Goal: Task Accomplishment & Management: Use online tool/utility

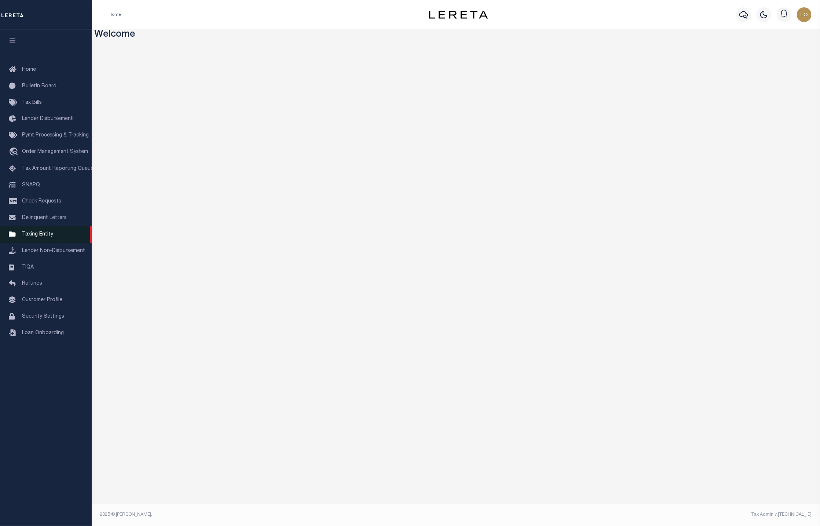
click at [38, 235] on span "Taxing Entity" at bounding box center [37, 234] width 31 height 5
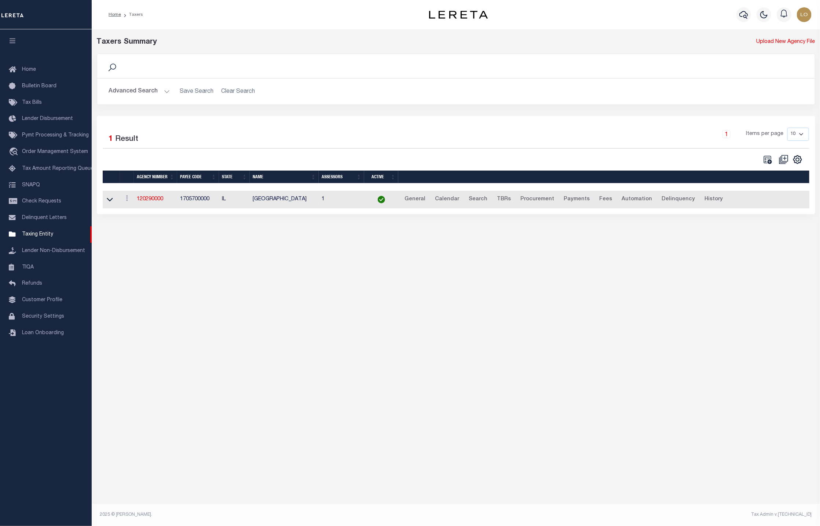
click at [154, 92] on button "Advanced Search" at bounding box center [139, 91] width 61 height 14
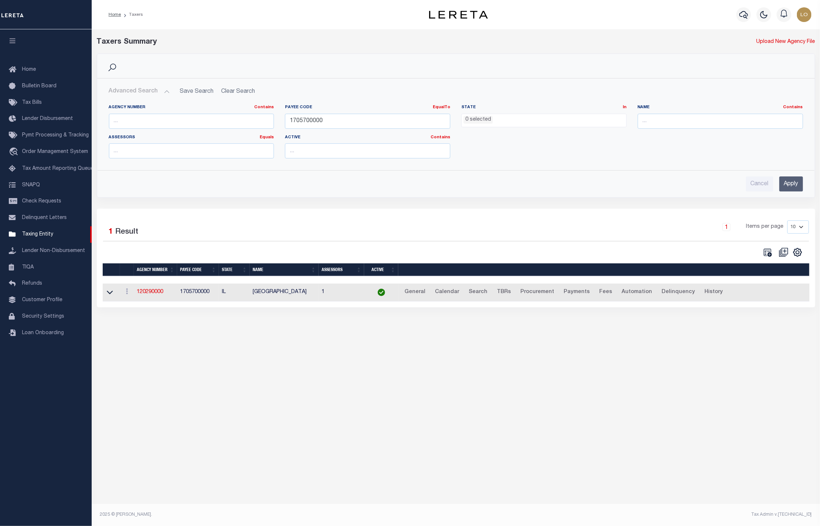
click at [144, 329] on div "Taxers Summary Upload New Agency File Search Advanced Search Save Search Clear …" at bounding box center [456, 179] width 728 height 300
click at [163, 122] on input "text" at bounding box center [191, 121] width 165 height 15
paste input "010370001"
type input "010370001"
click at [301, 120] on input "1705700000" at bounding box center [367, 121] width 165 height 15
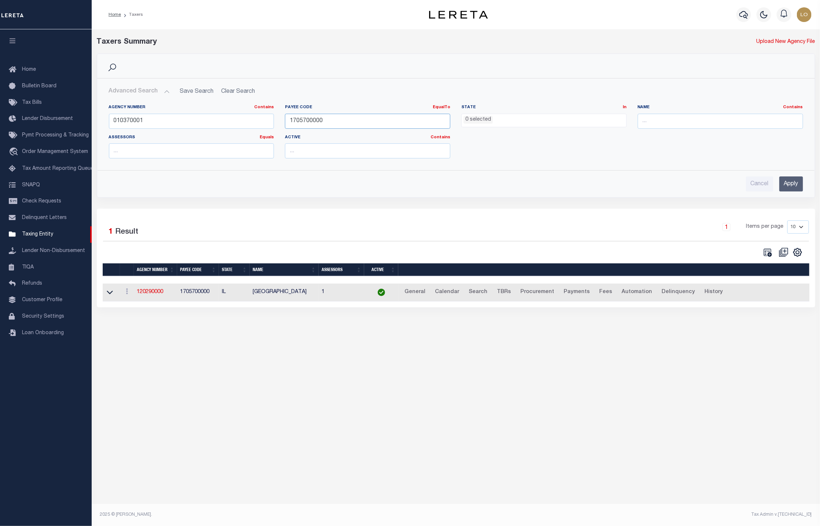
click at [301, 120] on input "1705700000" at bounding box center [367, 121] width 165 height 15
click at [789, 184] on input "Apply" at bounding box center [791, 183] width 24 height 15
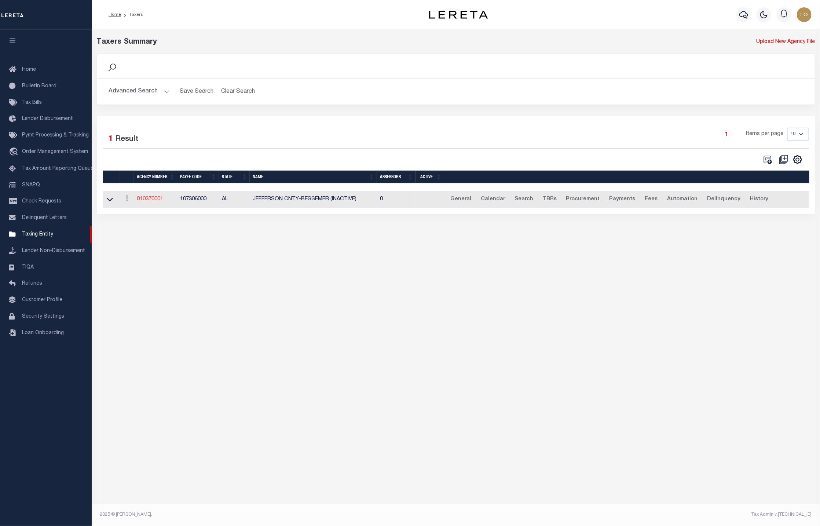
click at [152, 202] on link "010370001" at bounding box center [150, 199] width 26 height 5
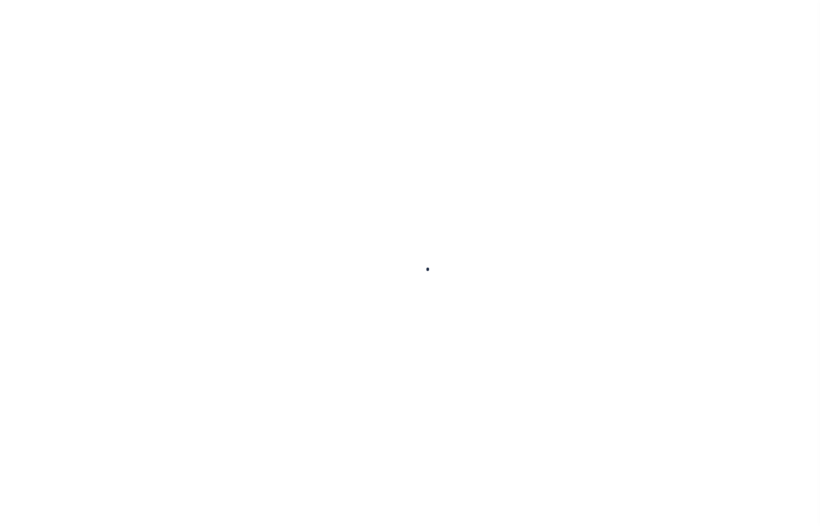
select select
checkbox input "false"
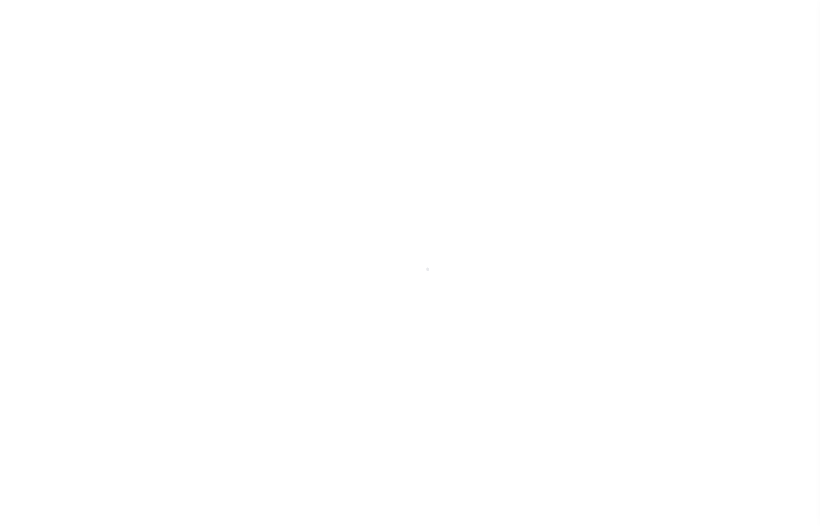
checkbox input "false"
type input "107306000"
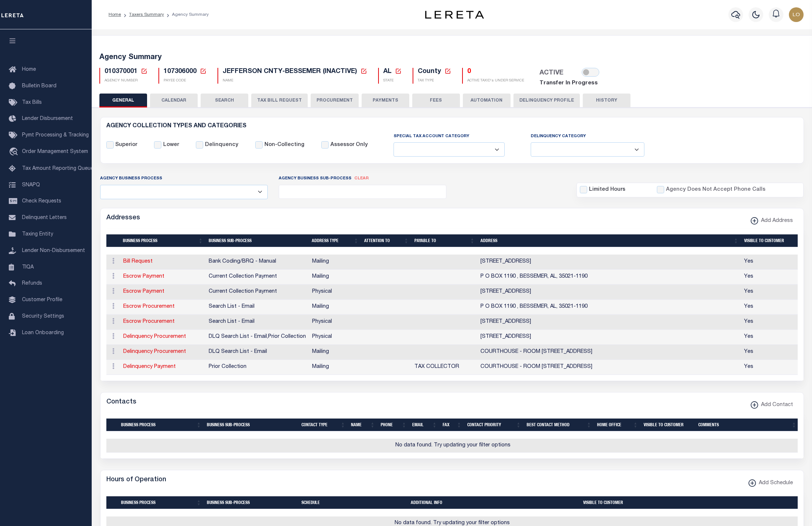
drag, startPoint x: 4, startPoint y: 270, endPoint x: 309, endPoint y: 215, distance: 310.5
click at [309, 215] on div "Addresses Add Address" at bounding box center [451, 218] width 703 height 20
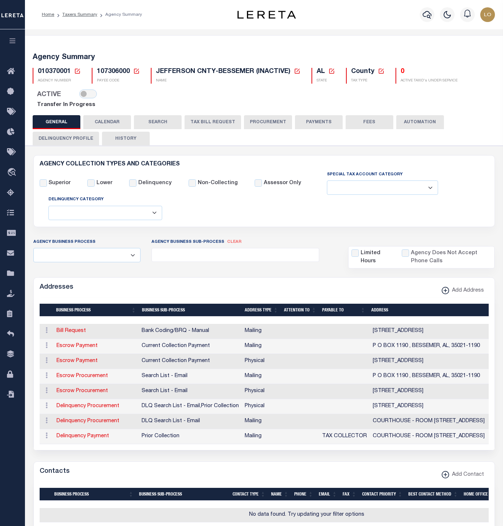
click at [50, 105] on link "Transfer In Progress" at bounding box center [66, 105] width 58 height 6
click at [52, 72] on span "010370001" at bounding box center [54, 71] width 33 height 7
copy h5 "010370001"
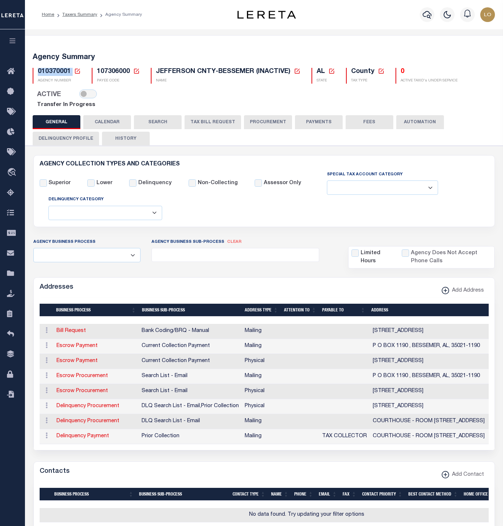
click at [8, 41] on button "button" at bounding box center [12, 41] width 25 height 25
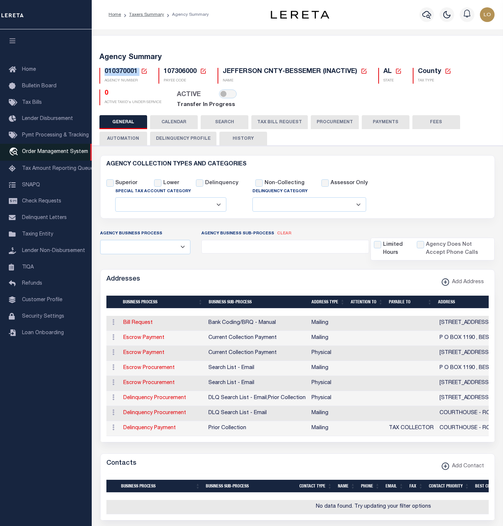
click at [45, 153] on span "Order Management System" at bounding box center [55, 151] width 66 height 5
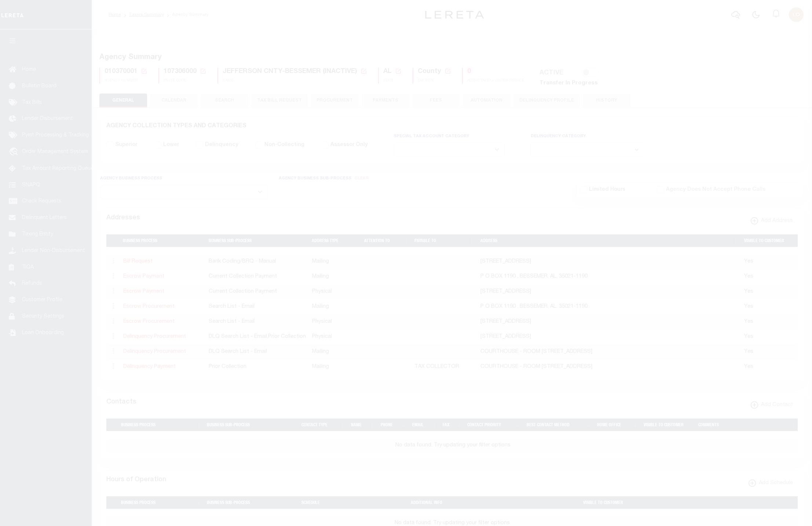
select select
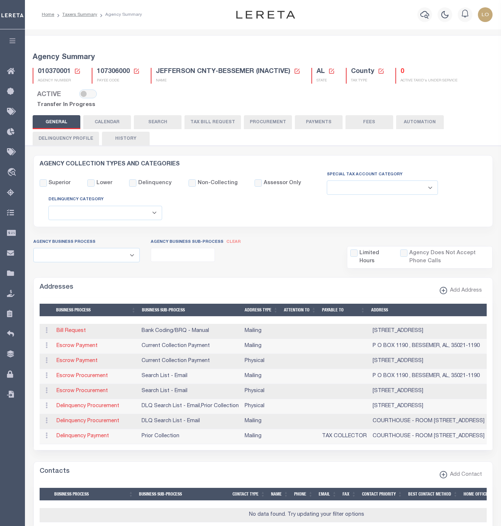
select select
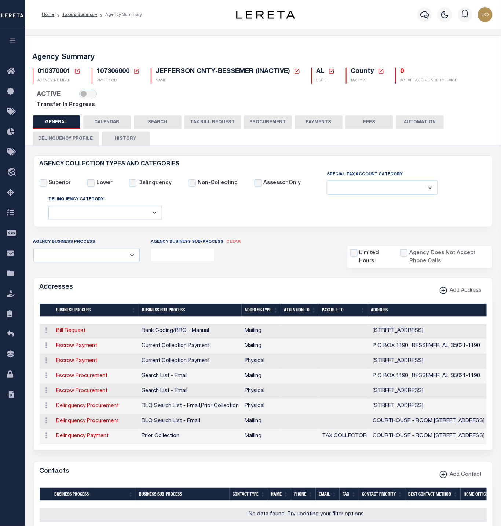
click at [74, 72] on icon at bounding box center [77, 71] width 7 height 7
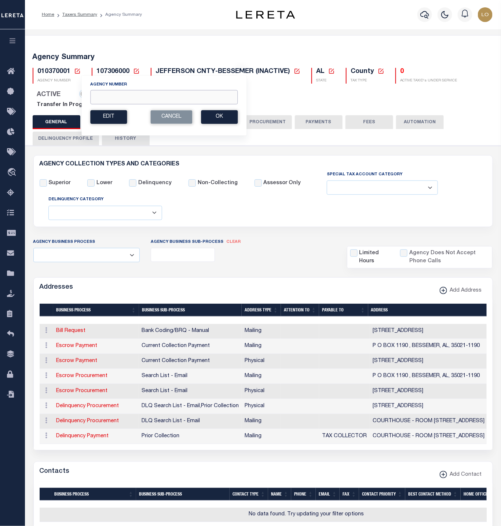
click at [117, 96] on input "Agency Number" at bounding box center [163, 97] width 147 height 14
paste input "010370000"
type input "010370000"
click at [225, 118] on button "Ok" at bounding box center [219, 117] width 37 height 14
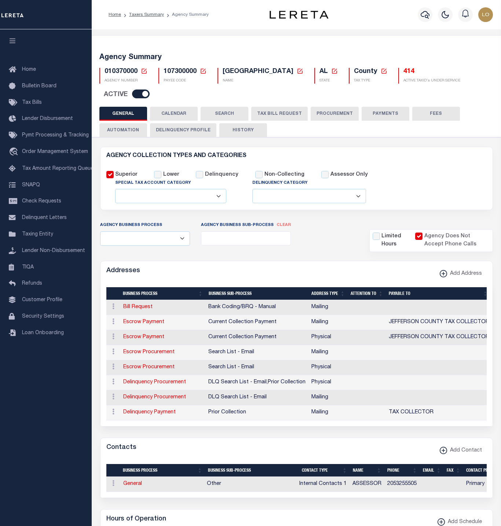
select select
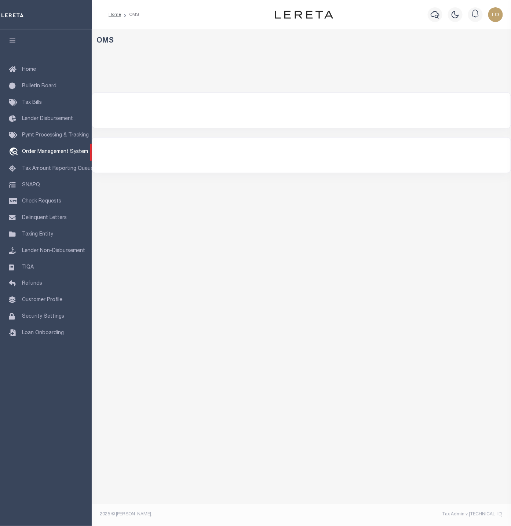
select select
select select "200"
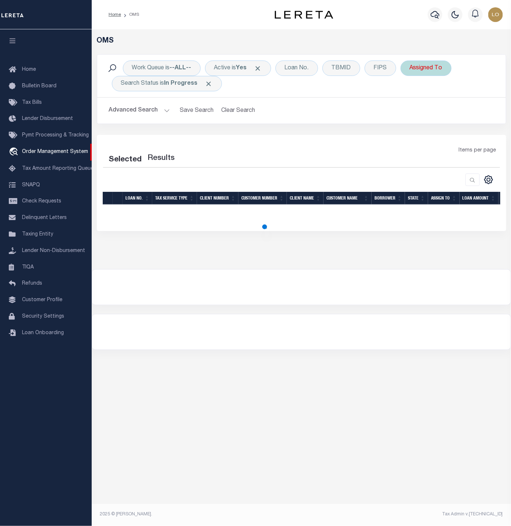
select select "200"
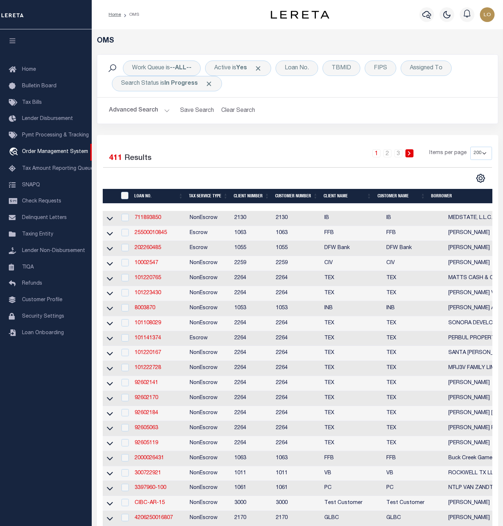
click at [161, 111] on button "Advanced Search" at bounding box center [139, 110] width 61 height 14
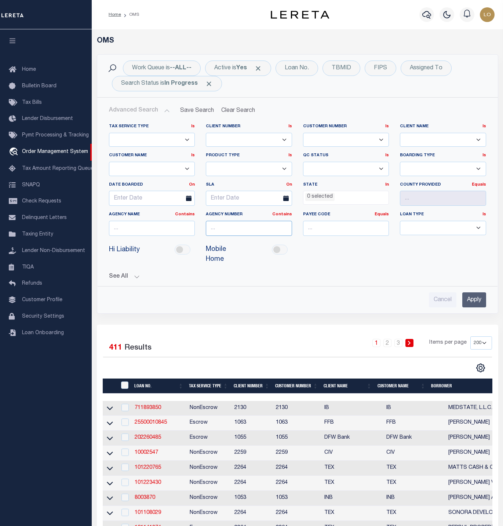
click at [216, 234] on input "text" at bounding box center [249, 228] width 86 height 15
paste input "010370001"
type input "010370001"
click at [467, 300] on input "Apply" at bounding box center [474, 299] width 24 height 15
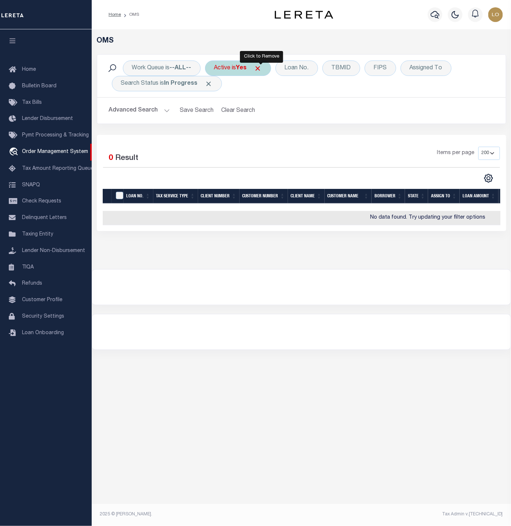
click at [262, 69] on span "Click to Remove" at bounding box center [258, 69] width 8 height 8
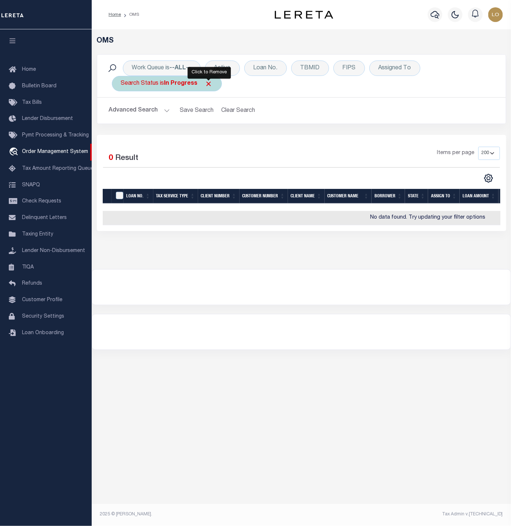
click at [209, 84] on span "Click to Remove" at bounding box center [209, 84] width 8 height 8
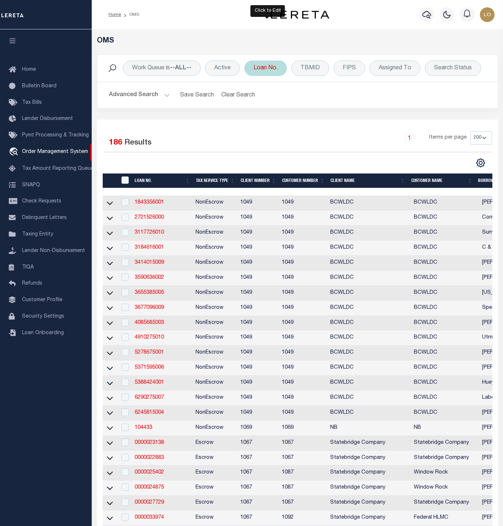
click at [267, 64] on div "Loan No." at bounding box center [265, 68] width 43 height 15
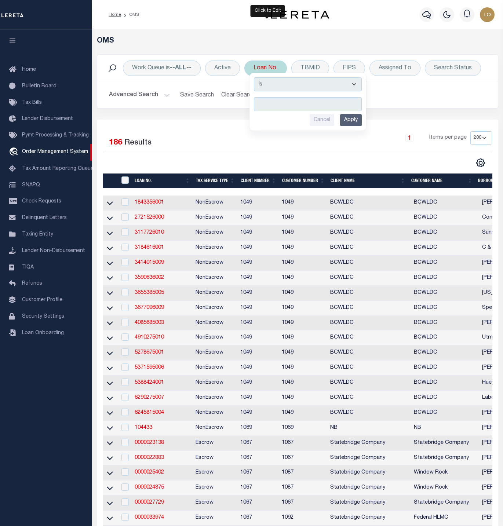
type input "1300125323"
click at [348, 125] on input "Apply" at bounding box center [351, 120] width 22 height 12
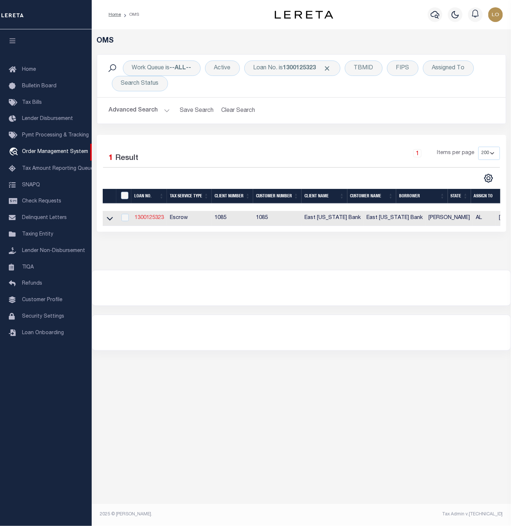
click at [153, 219] on link "1300125323" at bounding box center [149, 217] width 29 height 5
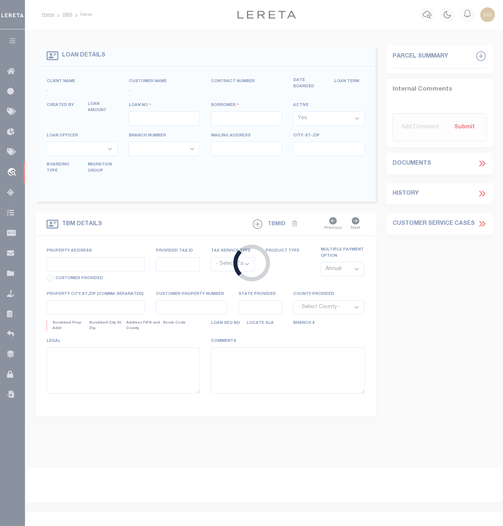
type input "1300125323"
type input "[PERSON_NAME]"
select select
type input "1181 RED OAK TRAIL"
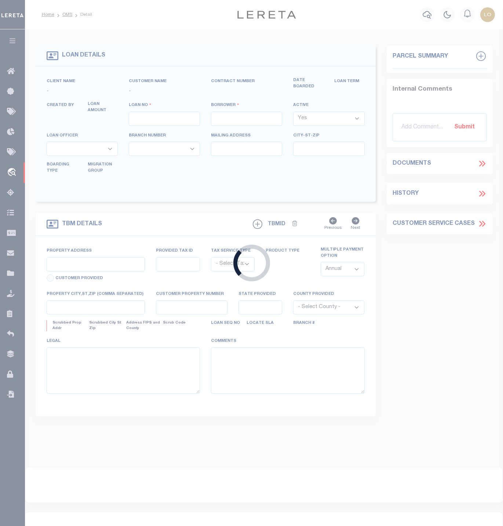
type input "[GEOGRAPHIC_DATA]"
select select "Escrow"
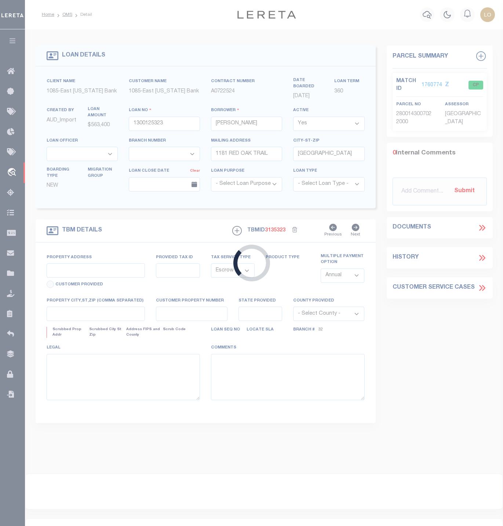
type input "[STREET_ADDRESS]"
type input "2800143007022.00"
select select
type input "VESTAVIA , AL 35243"
type input "AL"
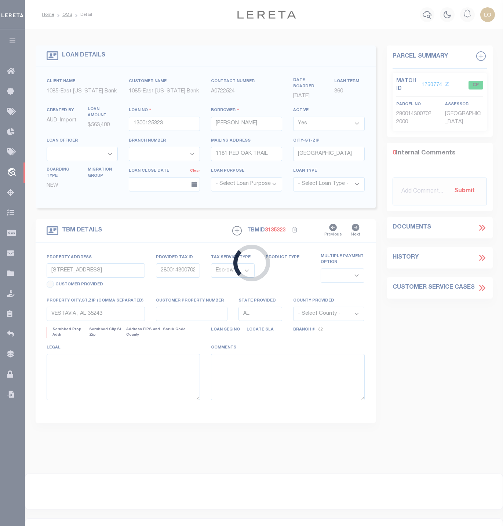
select select
select select "894"
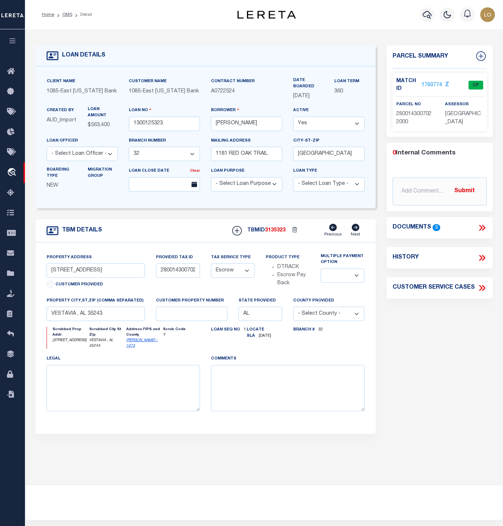
click at [438, 85] on link "1760774" at bounding box center [431, 85] width 21 height 8
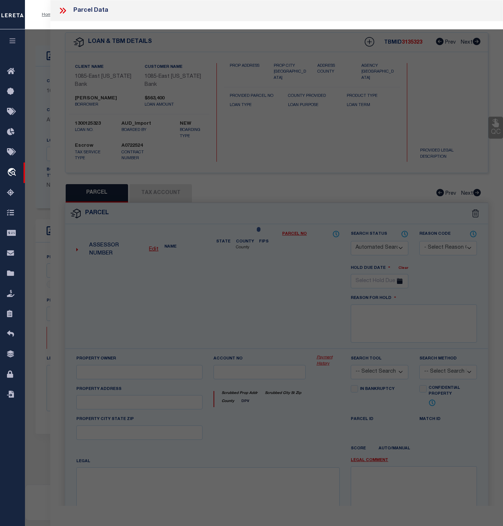
checkbox input "false"
select select "CP"
type input "[PERSON_NAME]"
select select
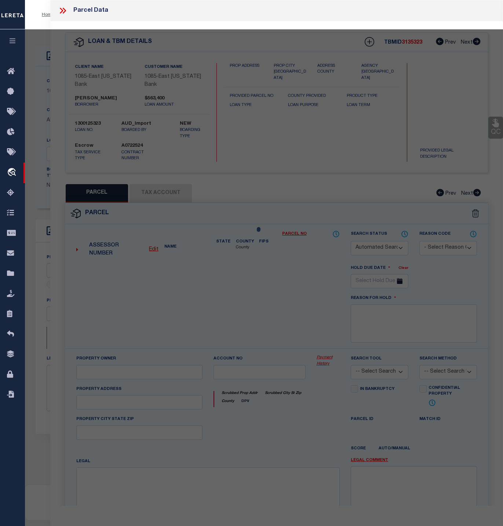
type input "[STREET_ADDRESS]"
checkbox input "false"
type input "AL 35243"
type textarea "LOT 1 HILLWAY SUB PB 241 PG 36"
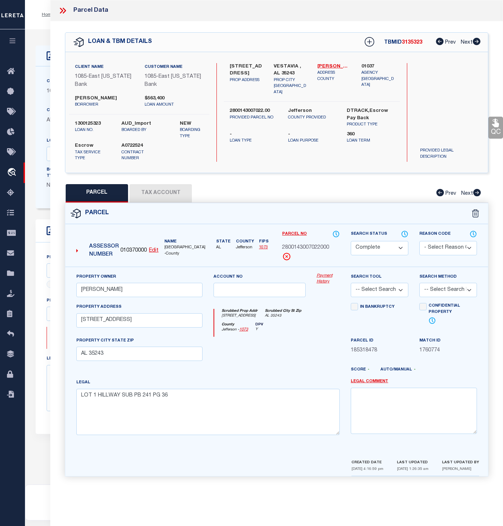
click at [158, 190] on button "Tax Account" at bounding box center [160, 193] width 62 height 18
select select "100"
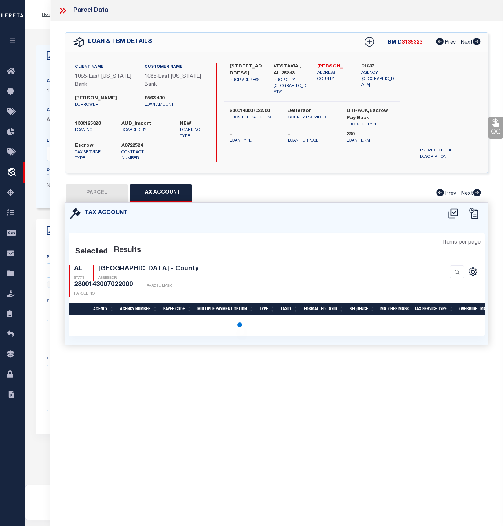
select select "100"
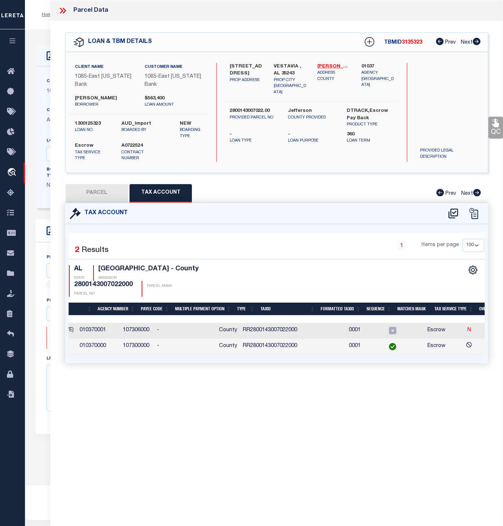
scroll to position [0, 130]
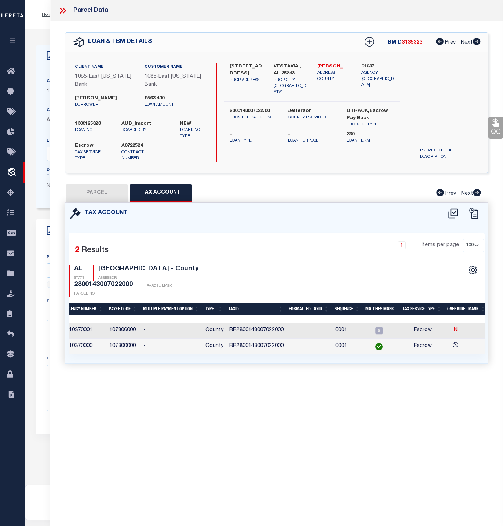
click at [352, 387] on div "Parcel Data QC QC QC - Select Status - Ready to QC" at bounding box center [276, 253] width 453 height 506
click at [61, 8] on icon at bounding box center [63, 11] width 10 height 10
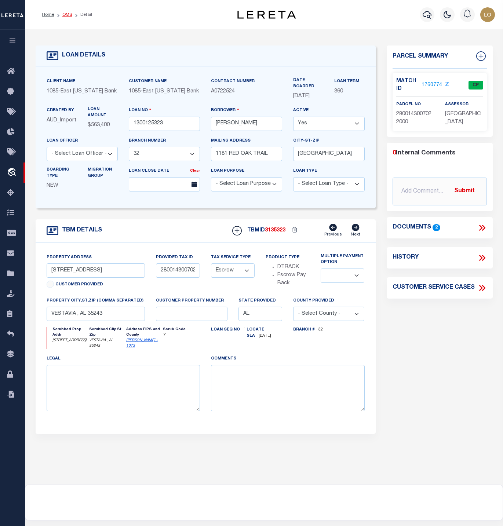
click at [68, 15] on link "OMS" at bounding box center [67, 14] width 10 height 4
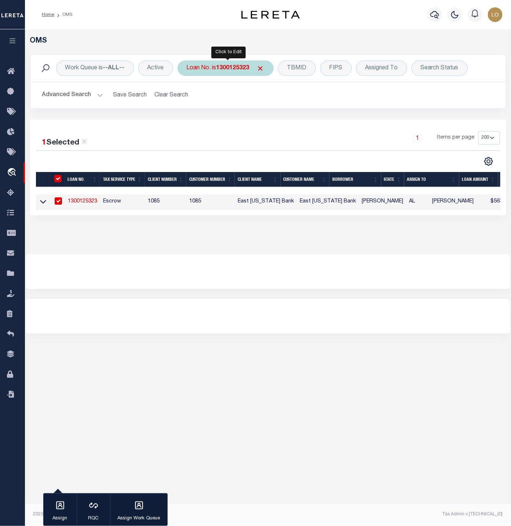
click at [243, 72] on div "Loan No. is 1300125323" at bounding box center [226, 68] width 96 height 15
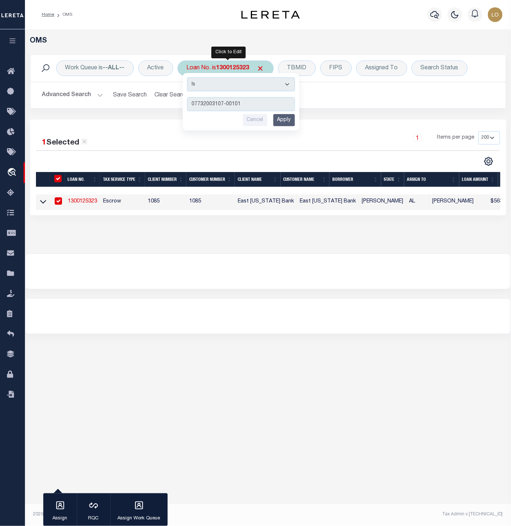
type input "07732003107-00101"
click at [293, 125] on input "Apply" at bounding box center [284, 120] width 22 height 12
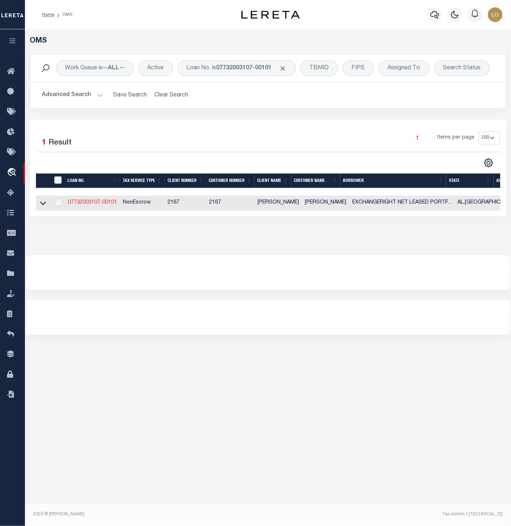
click at [97, 205] on link "07732003107-00101" at bounding box center [92, 202] width 49 height 5
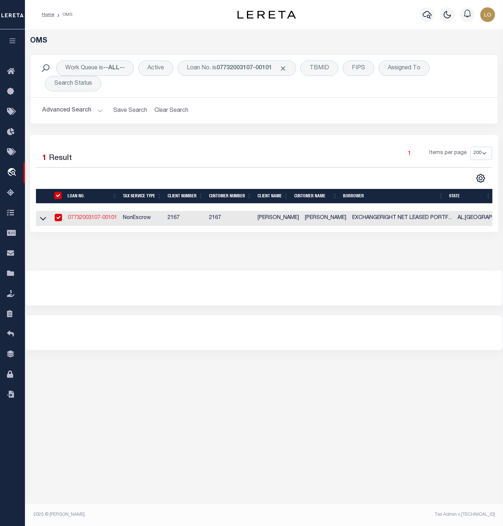
type input "07732003107-00101"
type input "EXCHANGERIGHT NET LEASED PORTFOLIO 37DST"
select select
select select "NonEscrow"
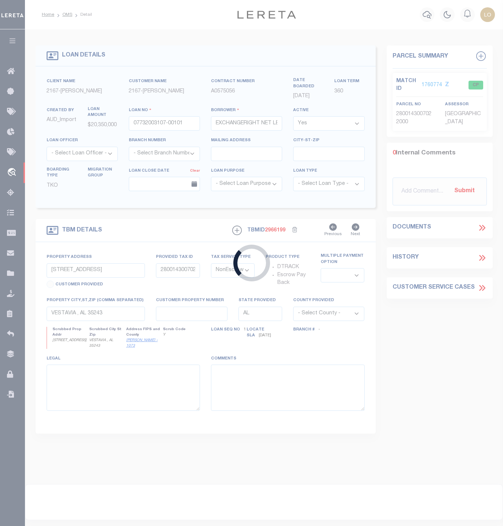
type input "[STREET_ADDRESS]"
select select
type input "[GEOGRAPHIC_DATA]"
type input "Atlanta CRE"
select select
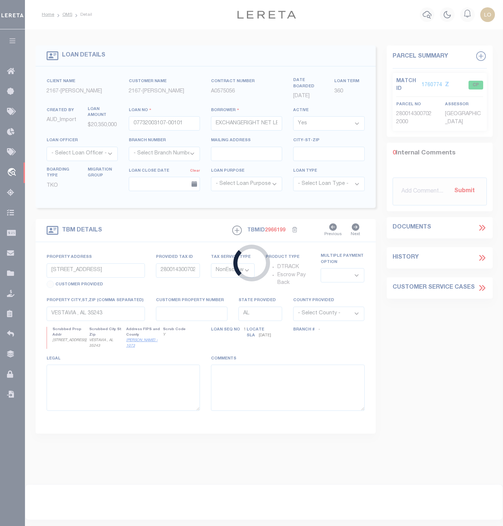
type textarea "1st DSD [STREET_ADDRESS]"
type textarea "Liability Limited to the Situs or Suggested Parcel Provided"
select select "10932"
select select "4671"
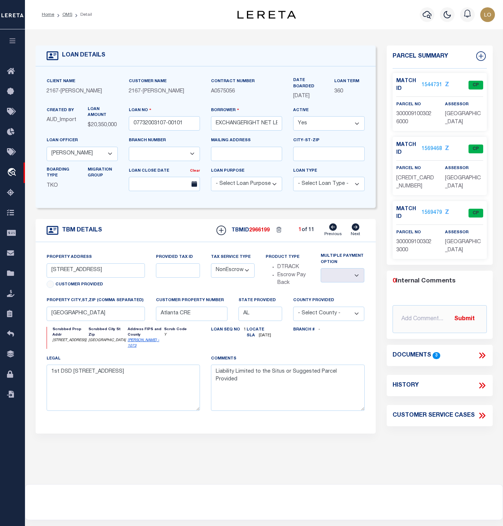
click at [431, 81] on link "1544731" at bounding box center [431, 85] width 21 height 8
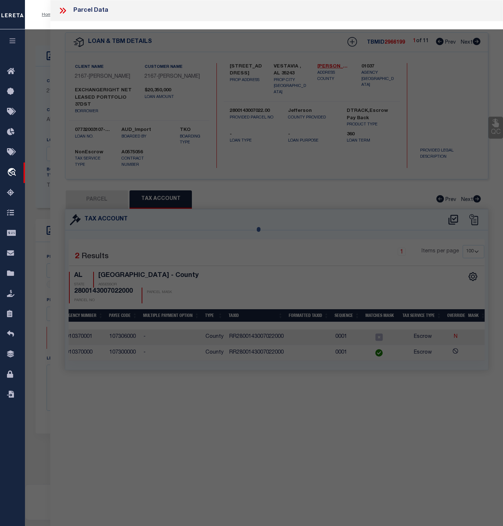
select select "AS"
checkbox input "false"
select select "CP"
type input "EXCHANGERIGHT NET LEASED PORTFOLIO 37 DST"
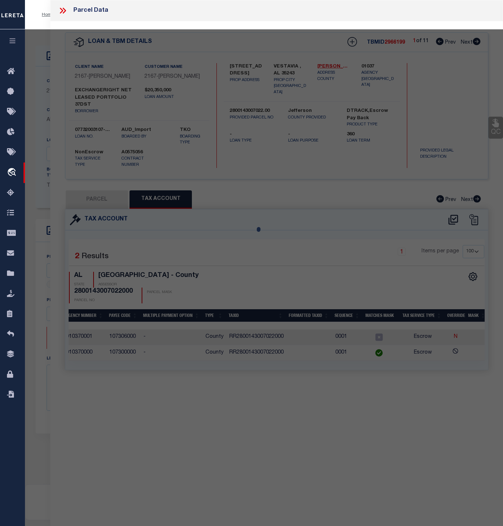
select select
type input "[STREET_ADDRESS]"
checkbox input "false"
type input "[GEOGRAPHIC_DATA] AL 35127"
type textarea "METES AND BOUNDS: P O B N MOST COR LOT 2 OF [PERSON_NAME] SUB & [GEOGRAPHIC_DAT…"
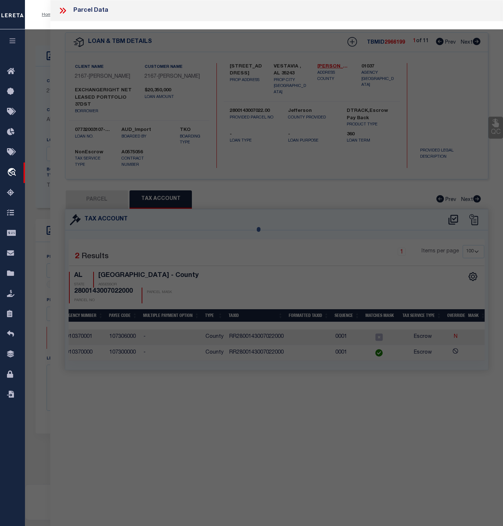
type textarea "Tax ID Special Project"
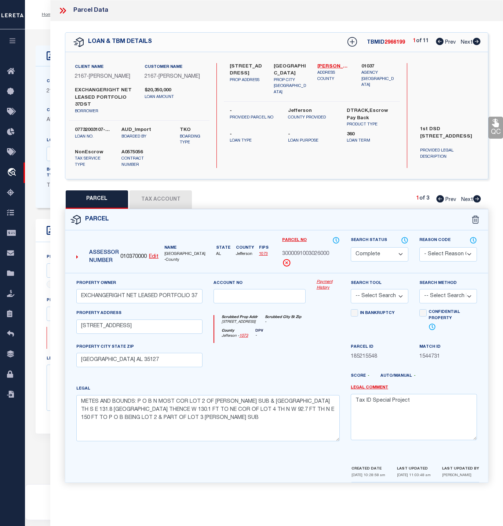
click at [147, 198] on button "Tax Account" at bounding box center [160, 199] width 62 height 18
select select "100"
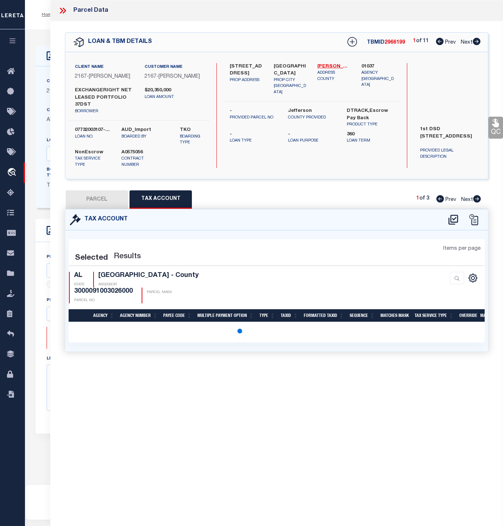
select select "100"
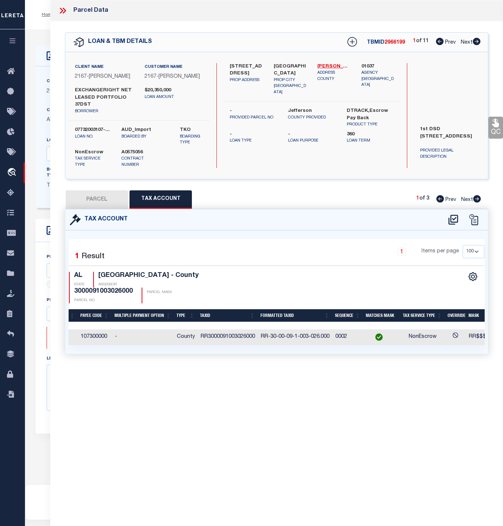
scroll to position [0, 91]
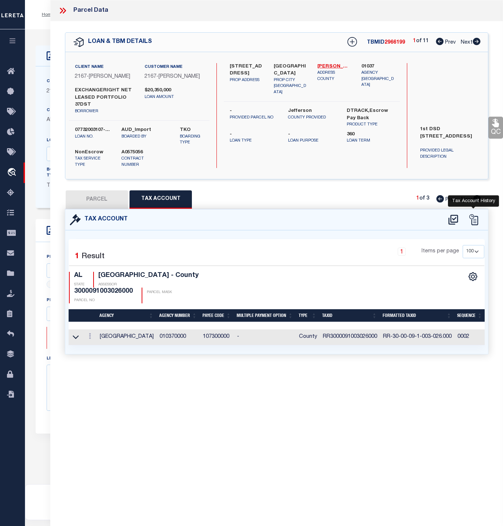
click at [472, 220] on icon at bounding box center [473, 219] width 11 height 11
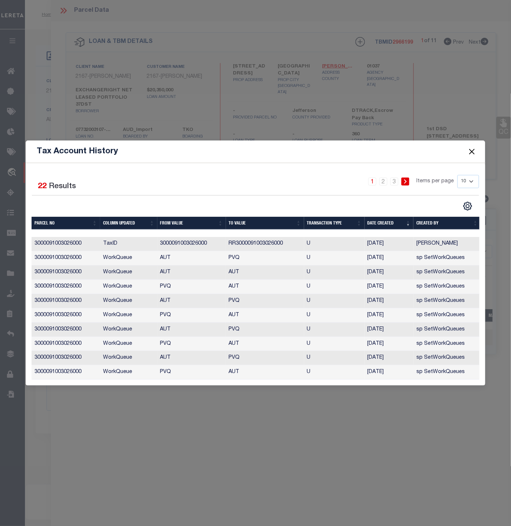
click at [466, 175] on select "10 25 50 100" at bounding box center [468, 181] width 22 height 13
select select "100"
click at [457, 175] on select "10 25 50 100" at bounding box center [468, 181] width 22 height 13
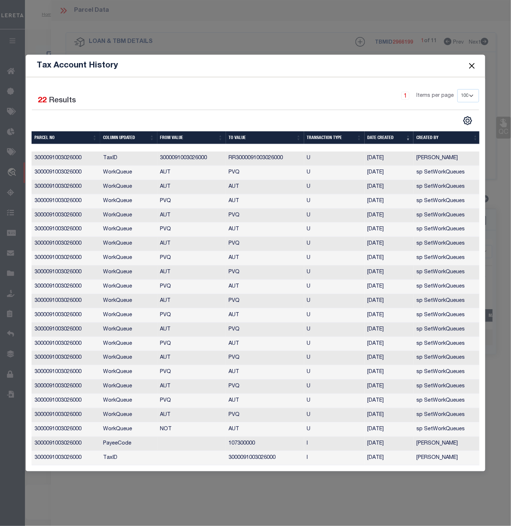
click at [470, 62] on button "Close" at bounding box center [472, 66] width 10 height 10
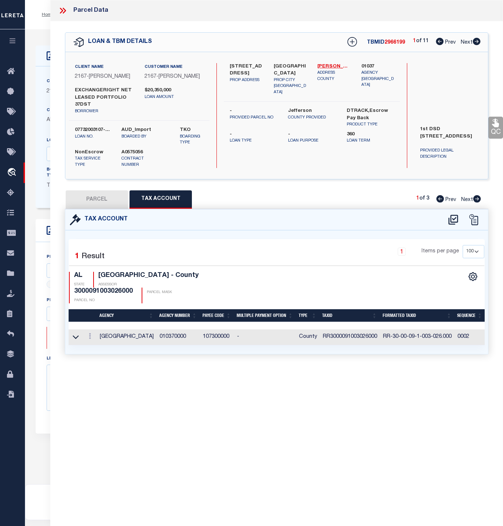
click at [446, 427] on div "Parcel Data QC QC QC - Select Status - Ready to QC" at bounding box center [276, 253] width 453 height 506
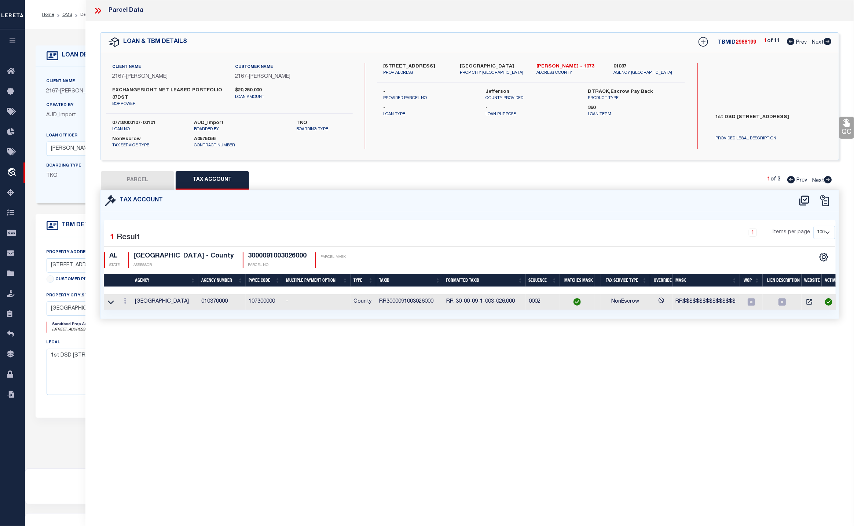
click at [281, 378] on div "Parcel Data QC QC QC - Select Status - Ready to QC" at bounding box center [469, 253] width 769 height 506
click at [95, 9] on icon at bounding box center [98, 11] width 10 height 10
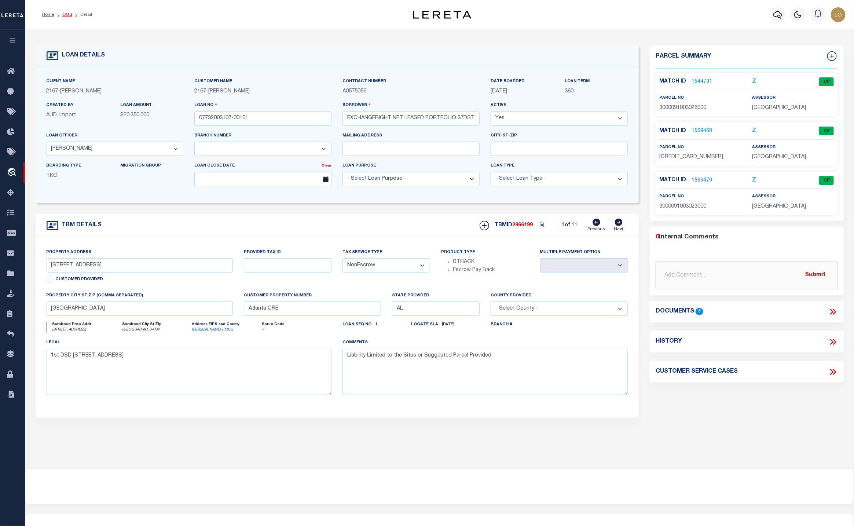
click at [65, 17] on link "OMS" at bounding box center [67, 14] width 10 height 4
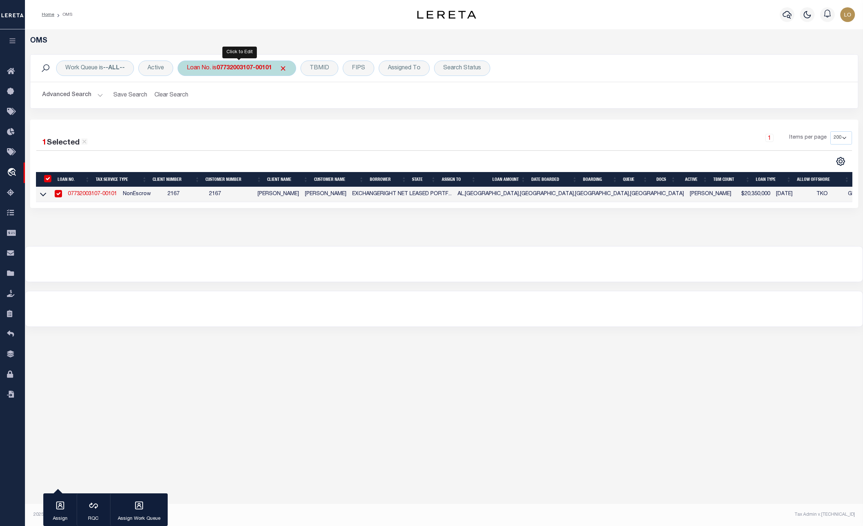
click at [228, 70] on b "07732003107-00101" at bounding box center [243, 68] width 55 height 6
click at [253, 110] on input "07732003107-00101" at bounding box center [241, 104] width 108 height 14
drag, startPoint x: 261, startPoint y: 105, endPoint x: 183, endPoint y: 103, distance: 78.5
click at [183, 103] on div "Work Queue is --ALL-- Active Loan No. is 07732003107-00101 Is Contains 07732003…" at bounding box center [444, 81] width 828 height 54
click at [258, 63] on div "Loan No. is 07732003107-00101 Is Contains 07732003107-00101 Cancel Apply" at bounding box center [237, 68] width 118 height 15
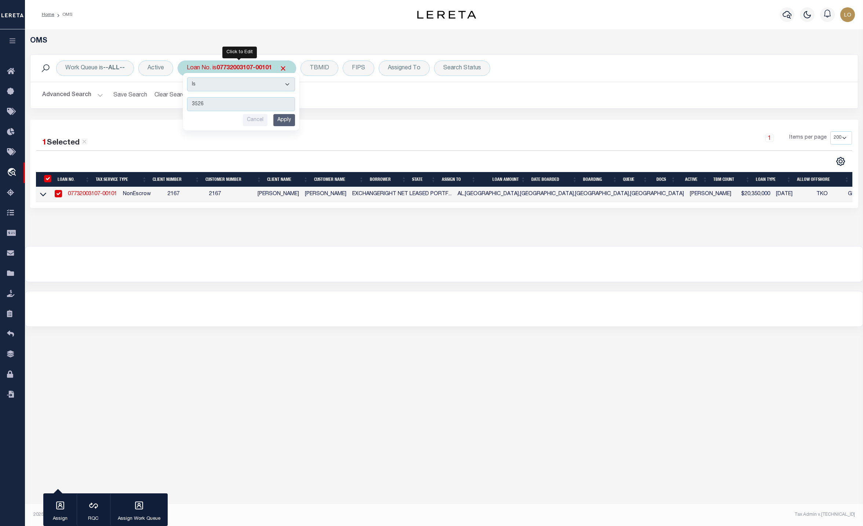
type input "3526"
click at [282, 121] on input "Apply" at bounding box center [284, 120] width 22 height 12
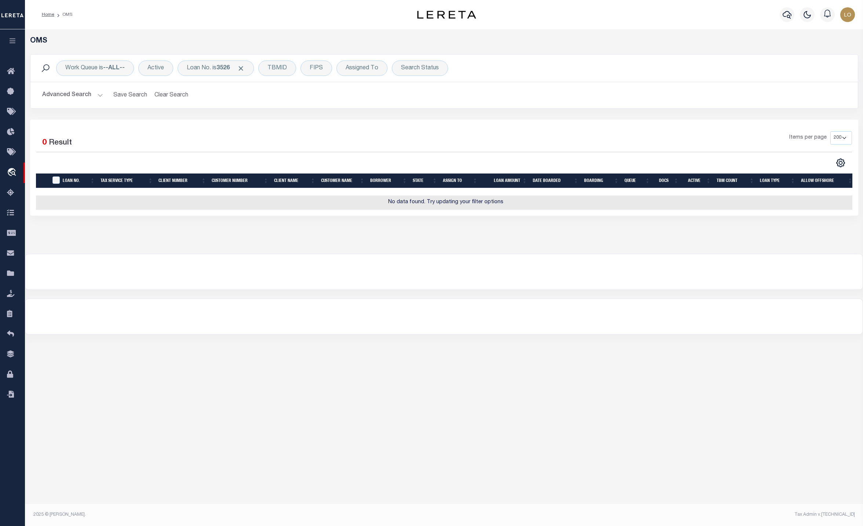
click at [95, 98] on button "Advanced Search" at bounding box center [72, 95] width 61 height 14
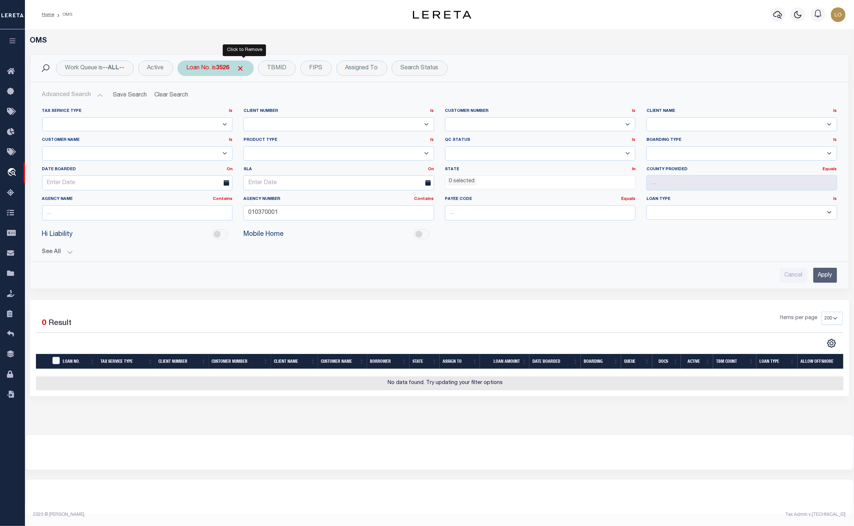
click at [241, 69] on span "Click to Remove" at bounding box center [241, 69] width 8 height 8
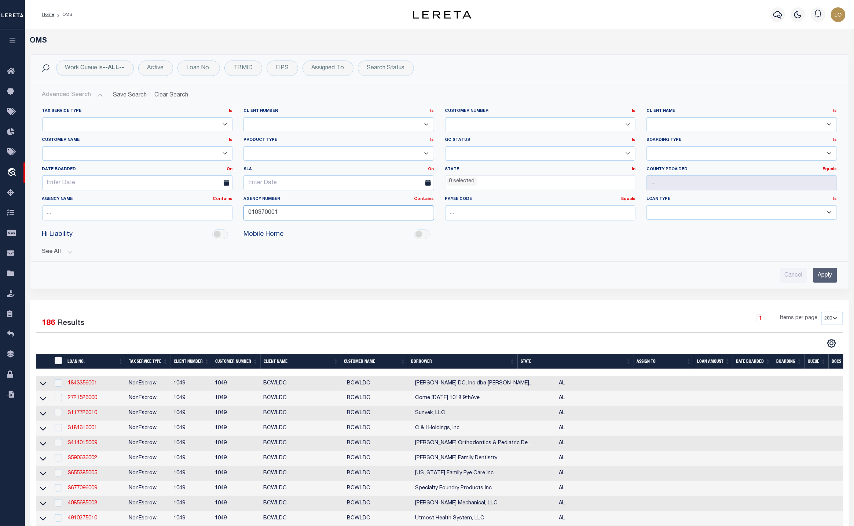
click at [265, 214] on input "010370001" at bounding box center [339, 212] width 191 height 15
click at [200, 64] on div "Loan No." at bounding box center [199, 68] width 43 height 15
type input "3526"
click at [283, 122] on input "Apply" at bounding box center [284, 120] width 22 height 12
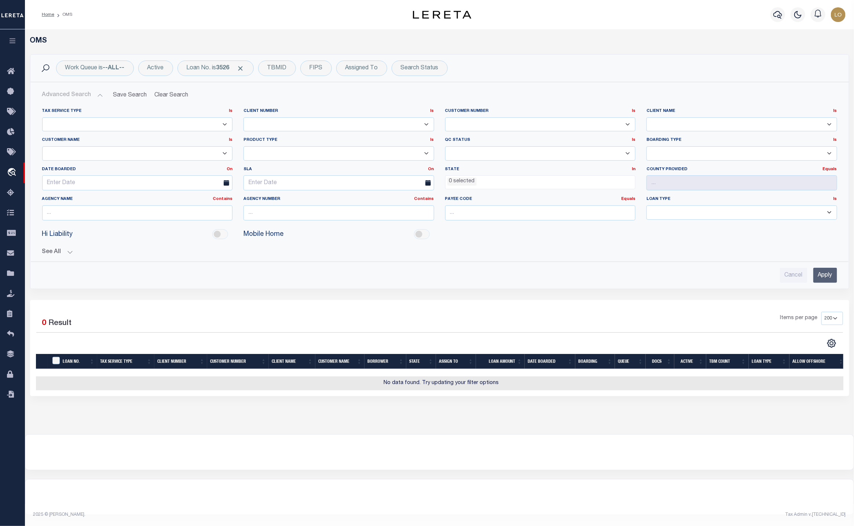
click at [511, 278] on input "Apply" at bounding box center [825, 275] width 24 height 15
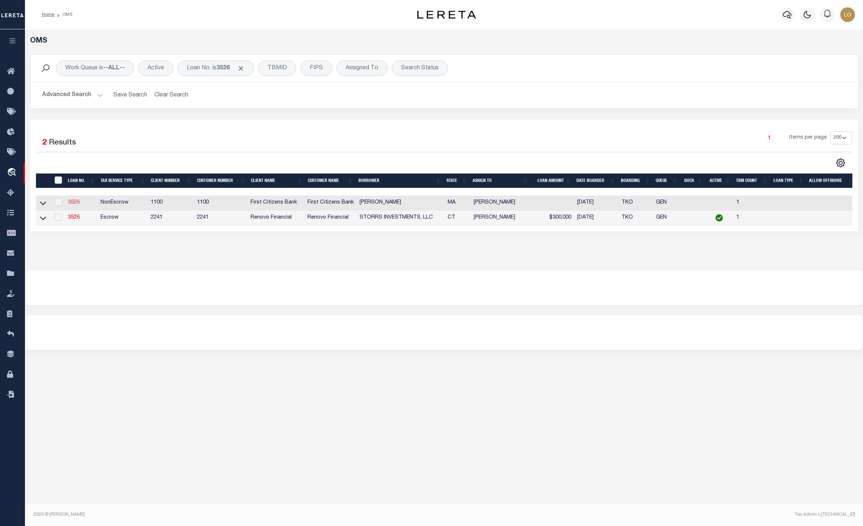
click at [74, 205] on link "3526" at bounding box center [74, 202] width 12 height 5
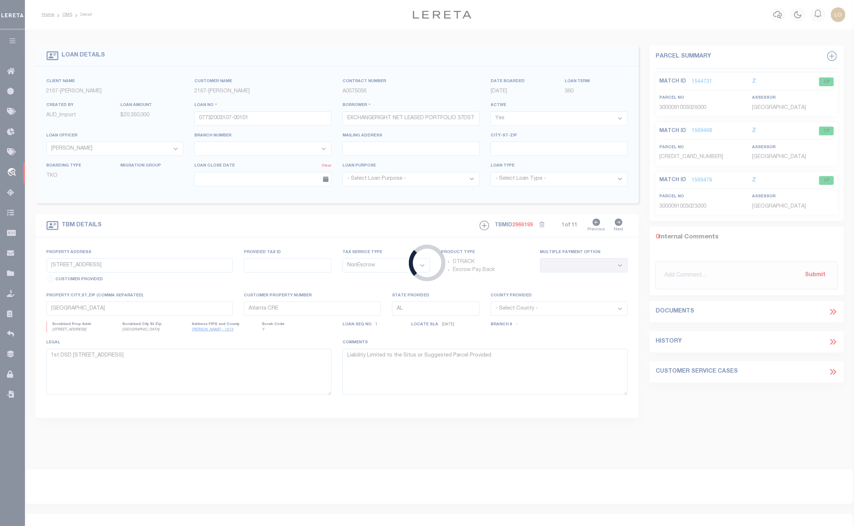
type input "3526"
type input "[PERSON_NAME]"
select select "False"
select select
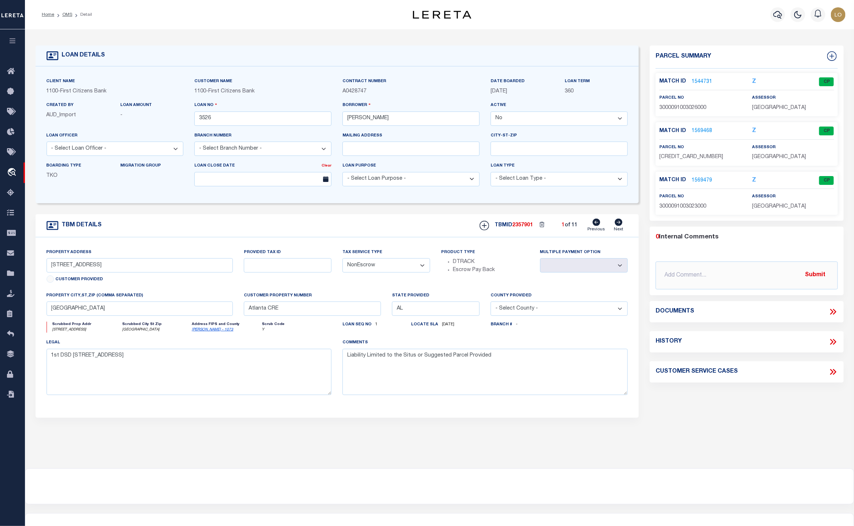
select select "3270"
select select "2084"
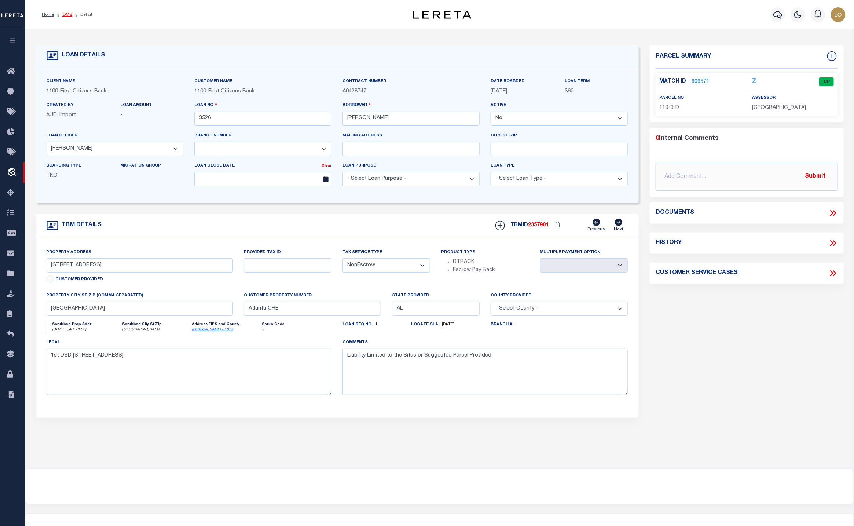
click at [64, 17] on link "OMS" at bounding box center [67, 14] width 10 height 4
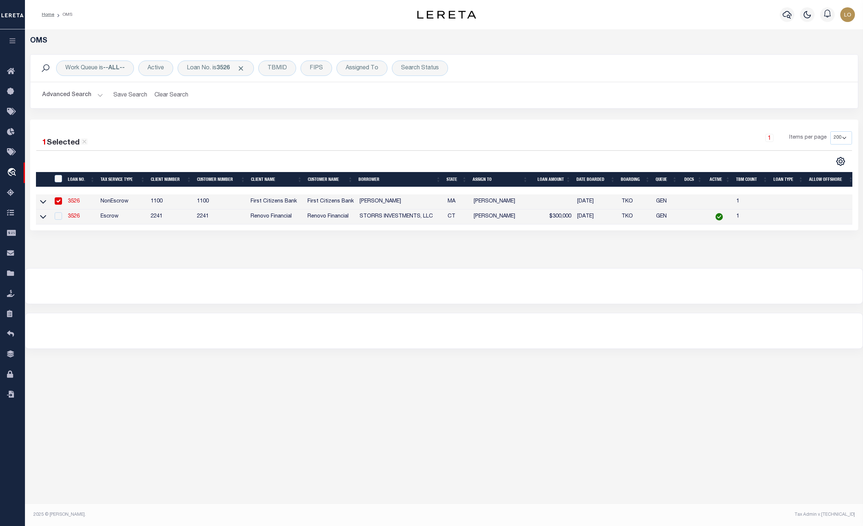
type input "[STREET_ADDRESS]"
select select
type input "WELLESLEY MA 02481"
type input "MA"
select select
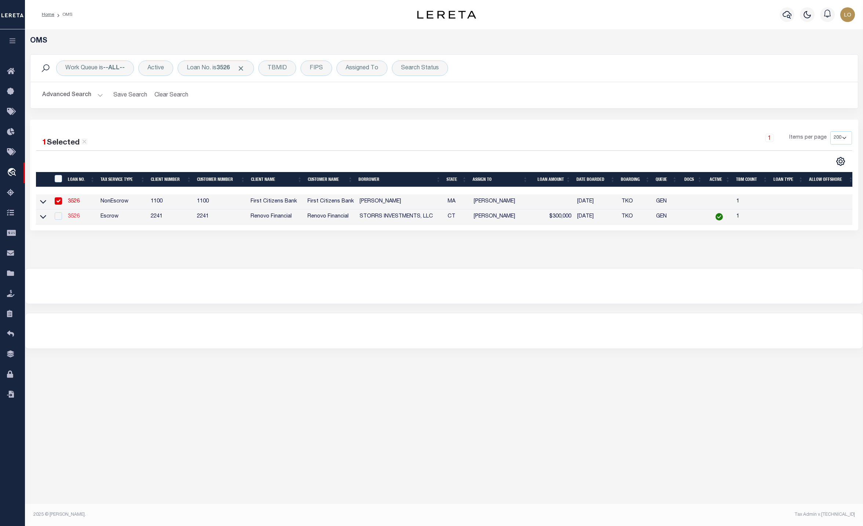
click at [76, 216] on link "3526" at bounding box center [74, 216] width 12 height 5
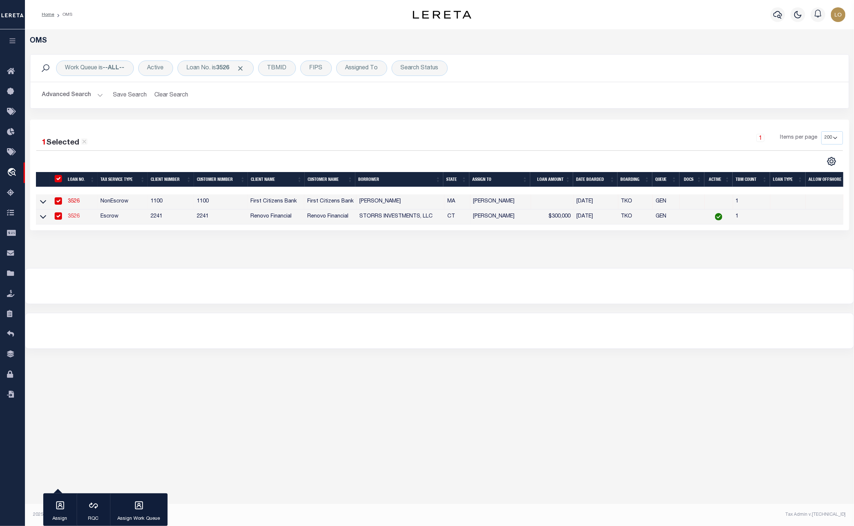
type input "STORRS INVESTMENTS, LLC"
select select "True"
select select
type input "[STREET_ADDRESS][PERSON_NAME]"
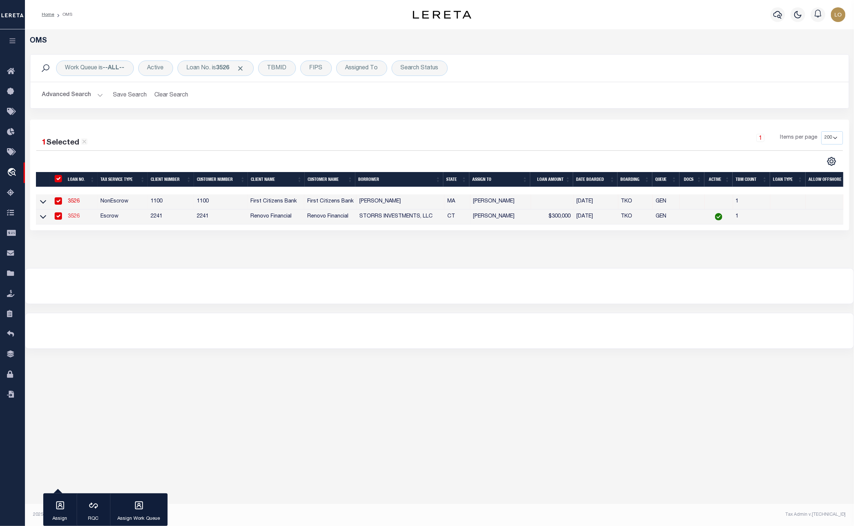
type input "[GEOGRAPHIC_DATA]"
select select "Escrow"
select select "25066"
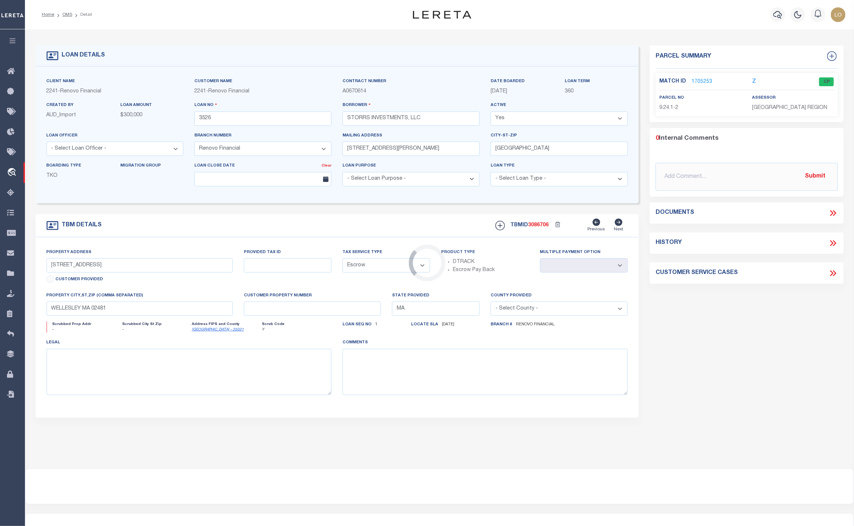
type input "[STREET_ADDRESS][PERSON_NAME]"
type input "0009 0024 1-2"
type input "Storrs [GEOGRAPHIC_DATA], [GEOGRAPHIC_DATA] 06268"
type input "a0k2L00001T3HD9"
type input "CT"
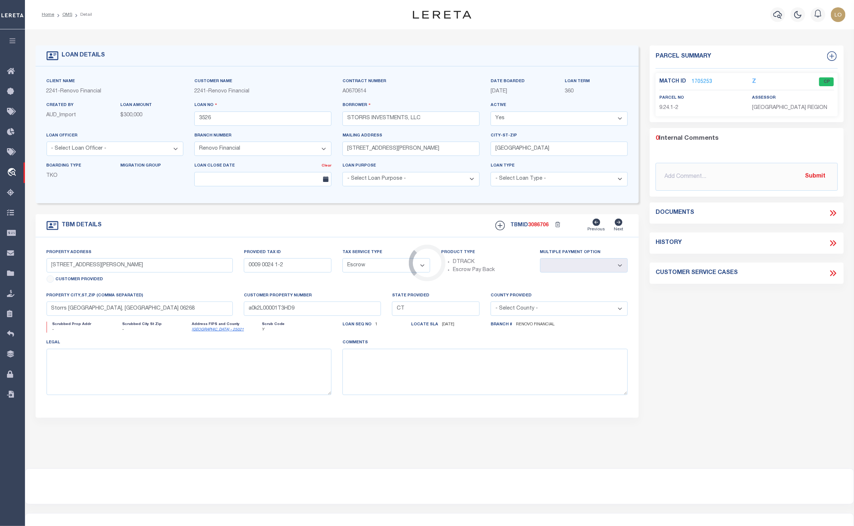
select select
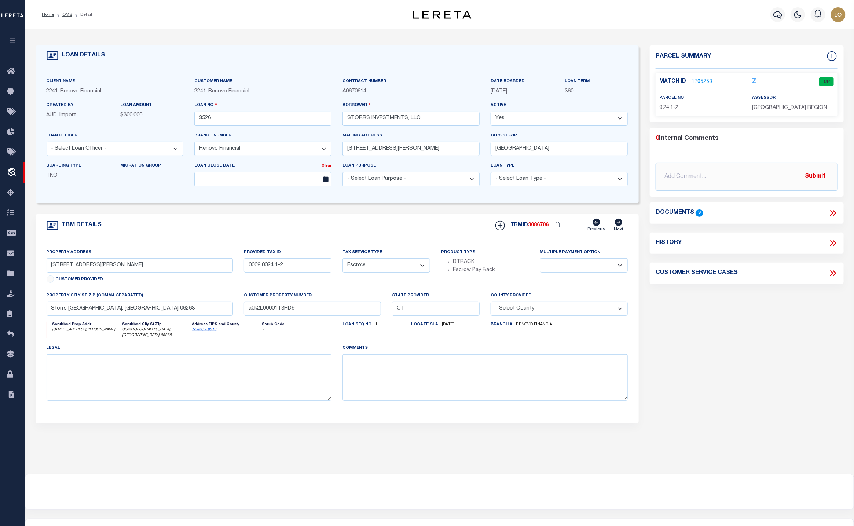
click at [511, 81] on link "1705253" at bounding box center [702, 82] width 21 height 8
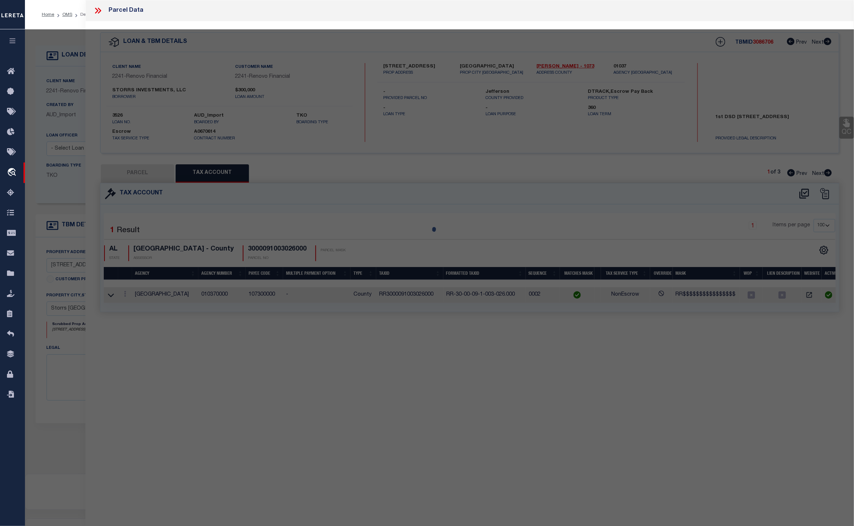
select select "AS"
checkbox input "false"
select select "CP"
type input "STORRS INVESTMENTS LLC"
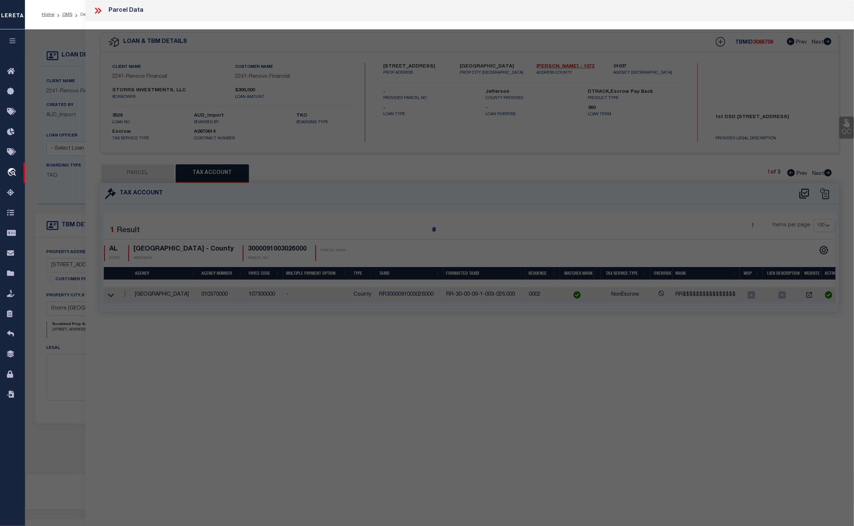
select select "AGF"
select select "ADD"
type input "[STREET_ADDRESS][PERSON_NAME]"
type input "STORRS MANSFIELD CT 06268"
type textarea "LOT:1-2 BLK:24 CITY/[GEOGRAPHIC_DATA]/TWP:[GEOGRAPHIC_DATA]"
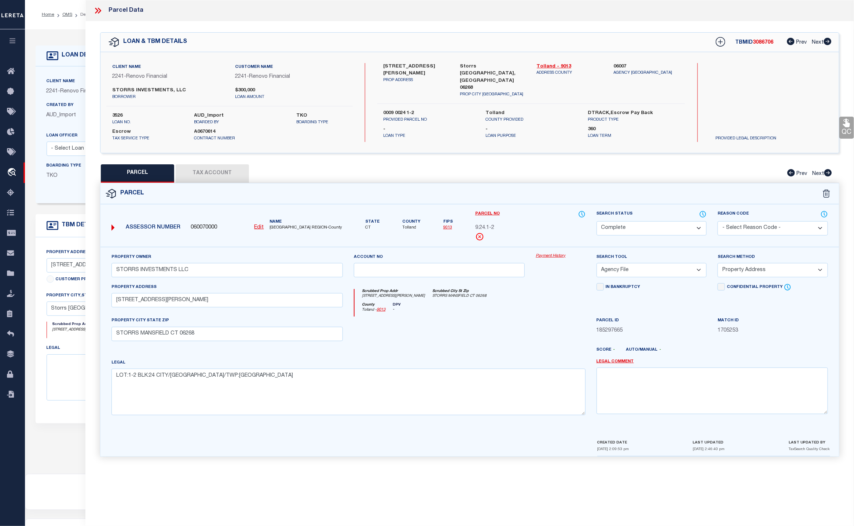
click at [223, 169] on button "Tax Account" at bounding box center [212, 173] width 73 height 18
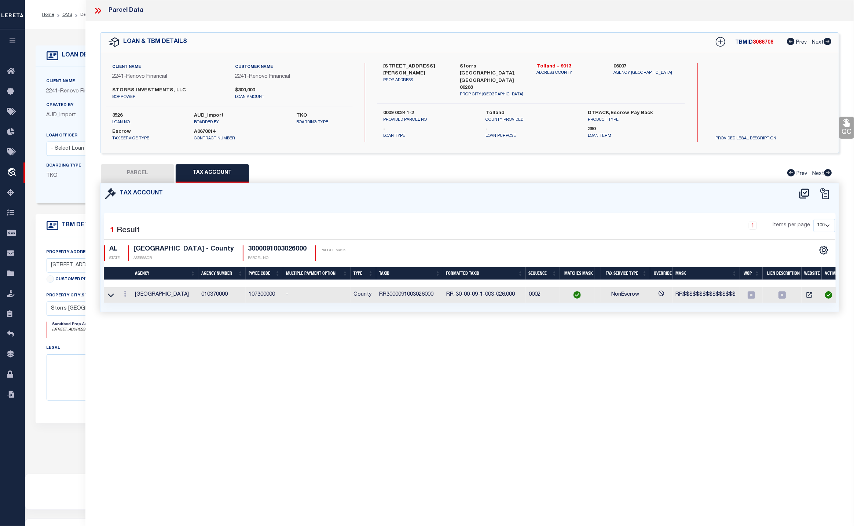
select select "100"
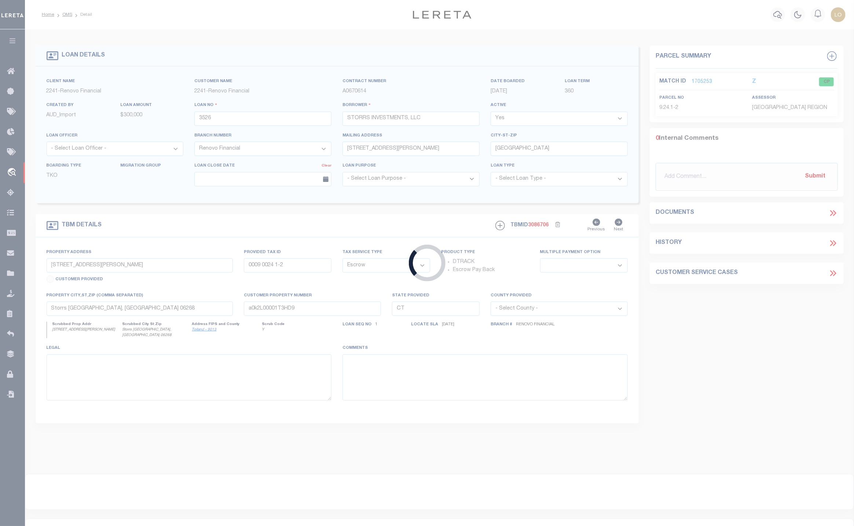
type input "3493"
type input "[PERSON_NAME] & SON INVESTMENTS LLC"
type input "[STREET_ADDRESS]"
type input "0015 0021 0007"
type input "a0k2L00001Pf6ds"
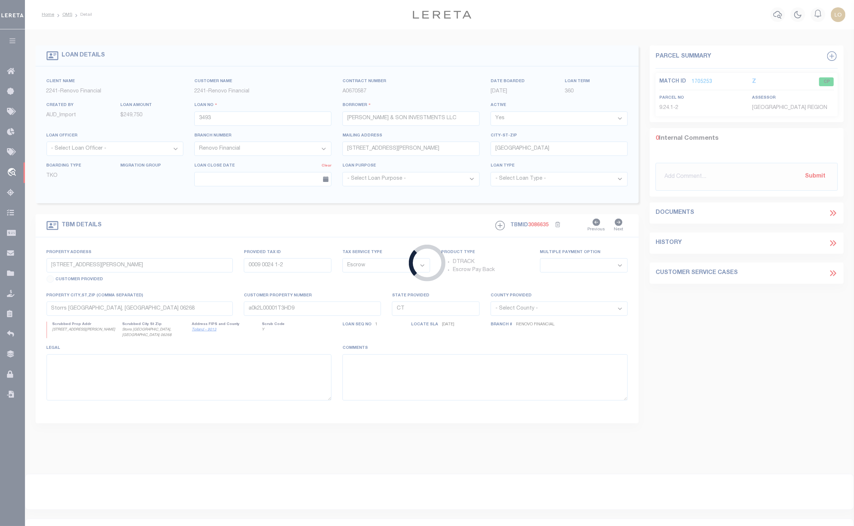
select select
select select "25066"
select select
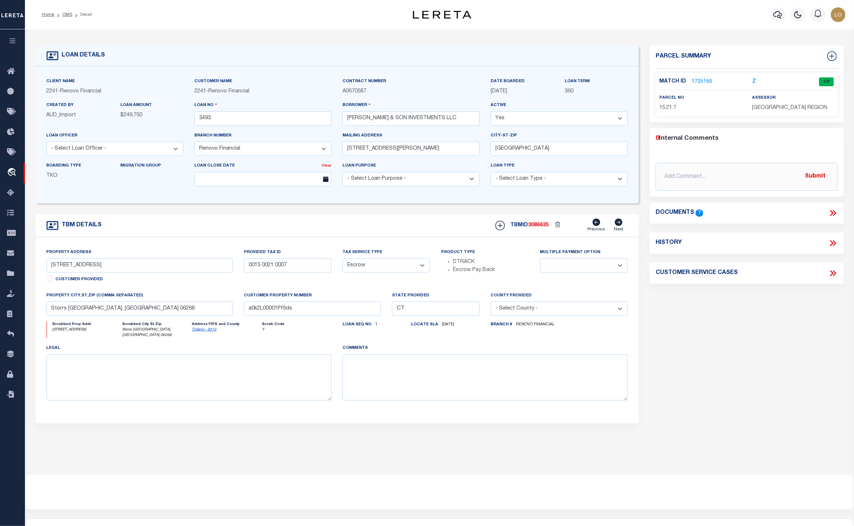
click at [511, 80] on link "1705166" at bounding box center [702, 82] width 21 height 8
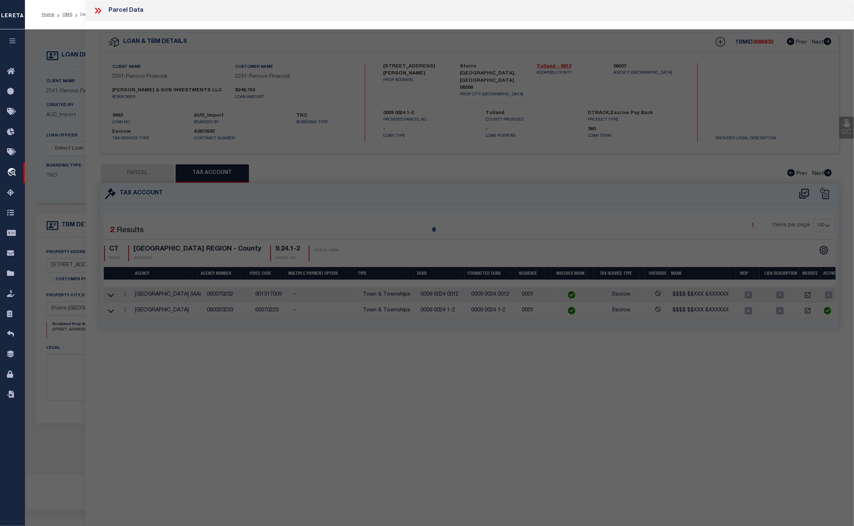
select select "AS"
select select
checkbox input "false"
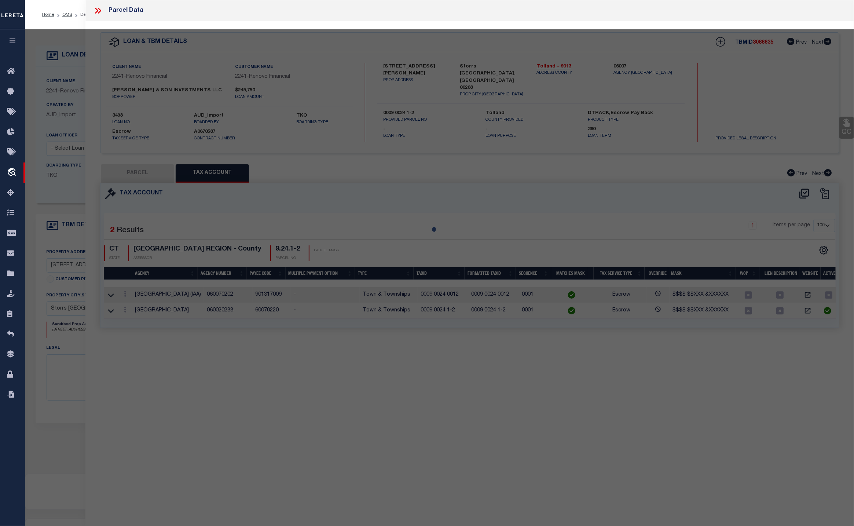
select select "CP"
type input "[PERSON_NAME] & SON INV LLC"
select select "AGF"
select select "ADD"
type input "[STREET_ADDRESS]"
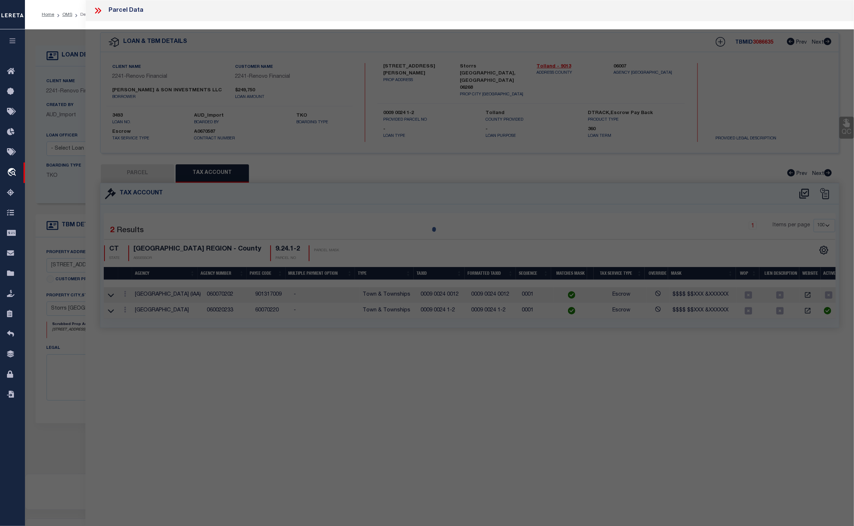
type input "STORRS MANSFIELD CT 06268"
type textarea "LOT:7 BLK:21 CITY/[GEOGRAPHIC_DATA]/TWP:[PERSON_NAME]"
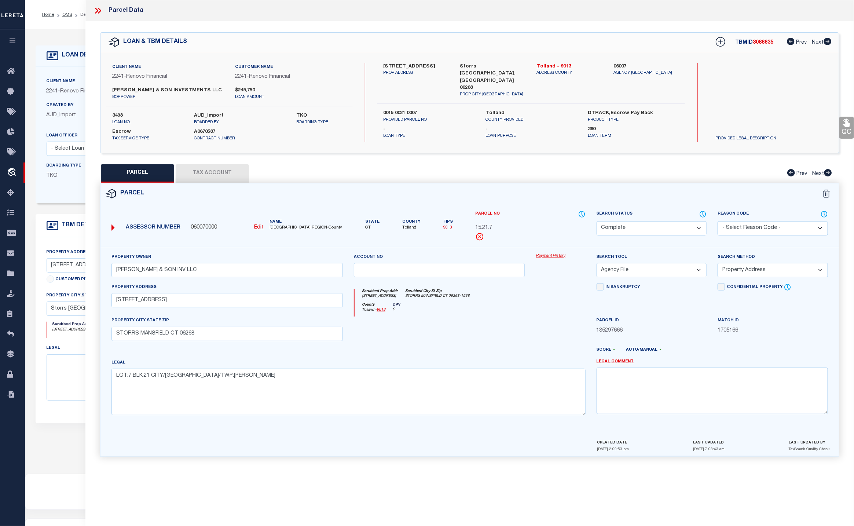
click at [469, 479] on div "Parcel Data QC QC QC - Select Status - Ready to QC" at bounding box center [469, 253] width 769 height 506
click at [205, 179] on button "Tax Account" at bounding box center [212, 173] width 73 height 18
select select "100"
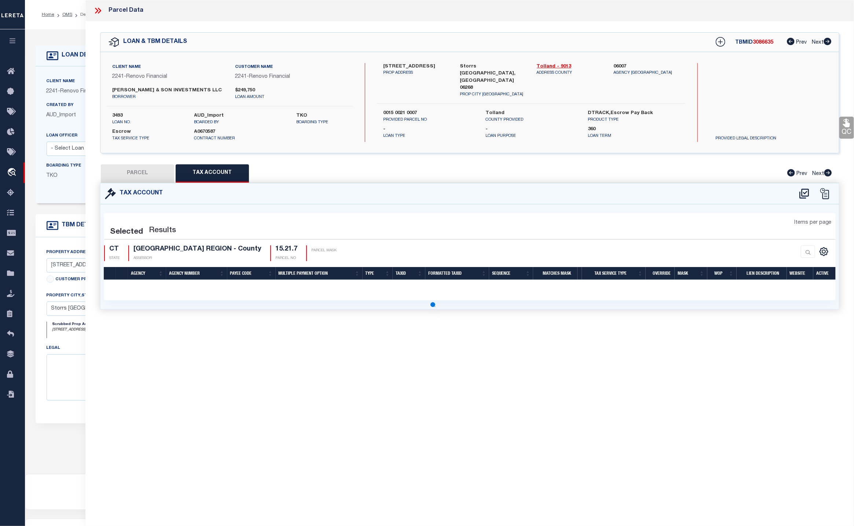
select select "100"
